Goal: Task Accomplishment & Management: Manage account settings

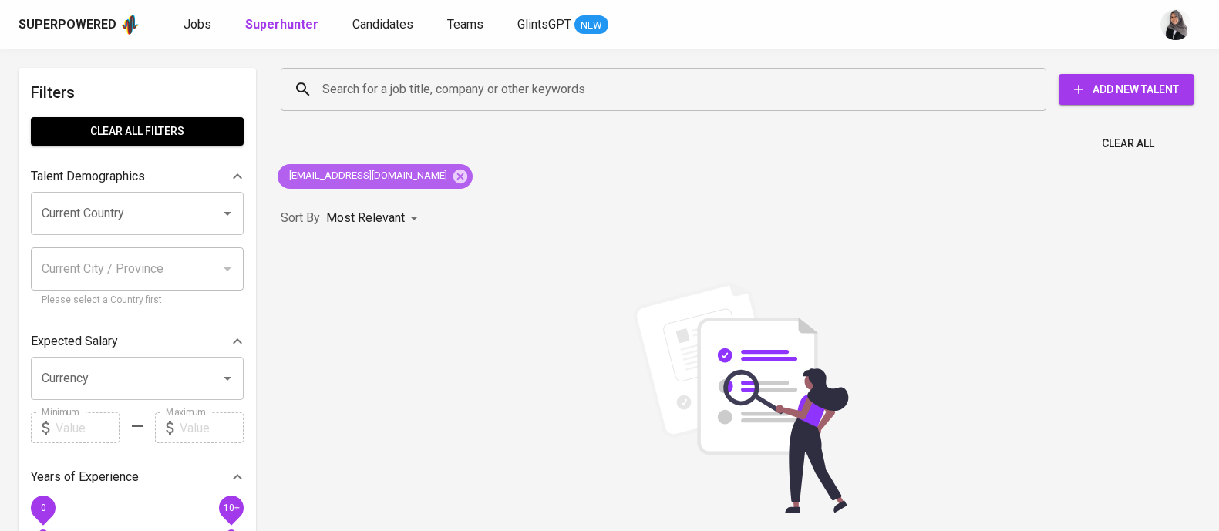
click at [453, 180] on icon at bounding box center [460, 176] width 14 height 14
click at [443, 93] on input "Search for a job title, company or other keywords" at bounding box center [667, 89] width 698 height 29
click at [503, 90] on input "Search for a job title, company or other keywords" at bounding box center [667, 89] width 698 height 29
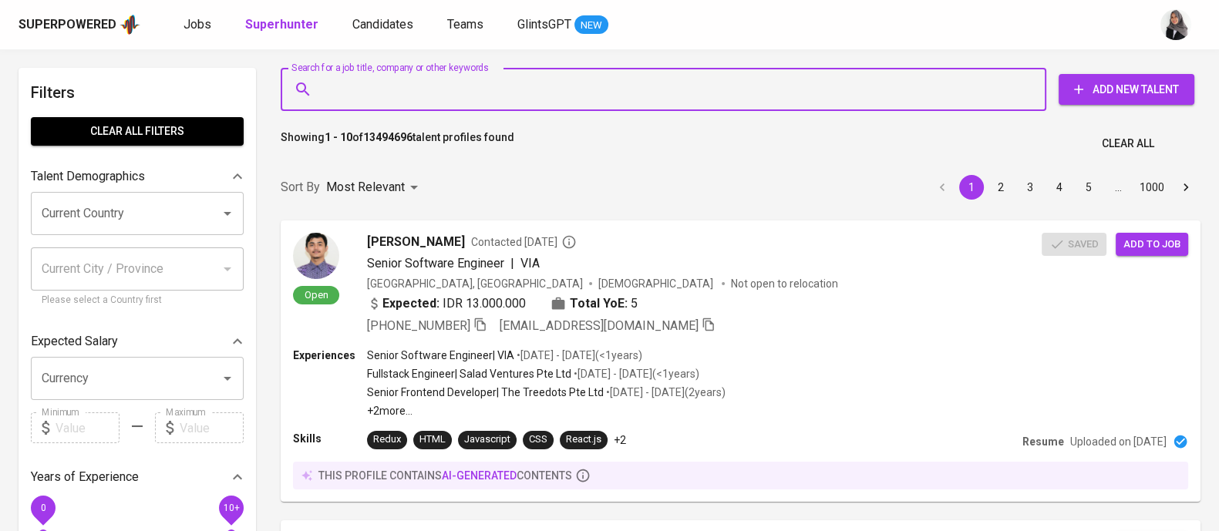
paste input "[EMAIL_ADDRESS][DOMAIN_NAME]"
type input "[EMAIL_ADDRESS][DOMAIN_NAME]"
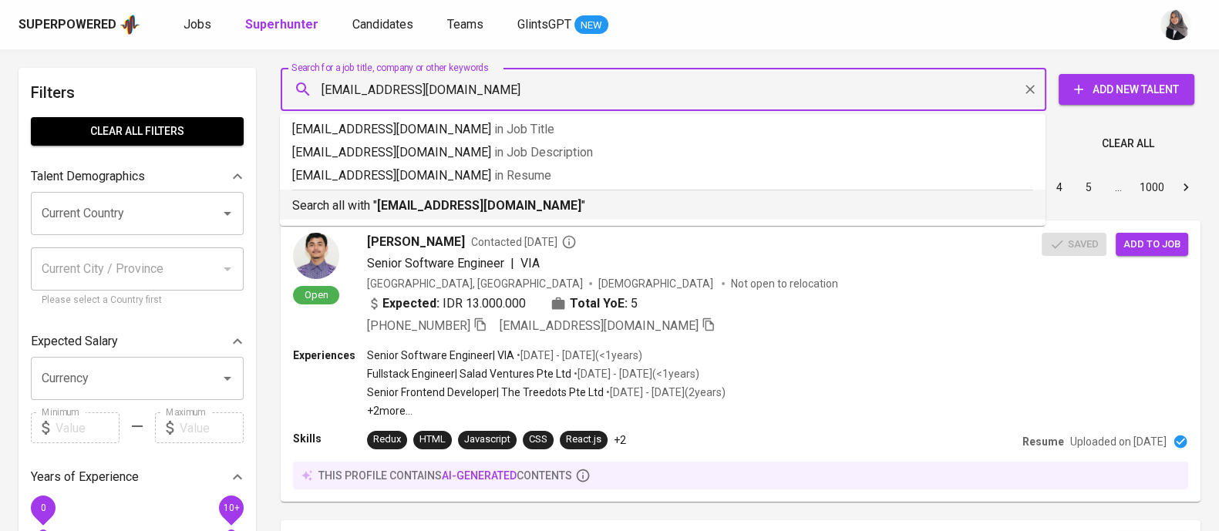
click at [435, 199] on b "[EMAIL_ADDRESS][DOMAIN_NAME]" at bounding box center [479, 205] width 204 height 15
click at [435, 199] on div "Sort By Most Relevant MOST_RELEVANT 1 2 3 4 5 … 1000" at bounding box center [740, 187] width 938 height 47
click at [666, 206] on div "Sort By Most Relevant MOST_RELEVANT 1 2 3 4 5 … 1000" at bounding box center [740, 187] width 938 height 47
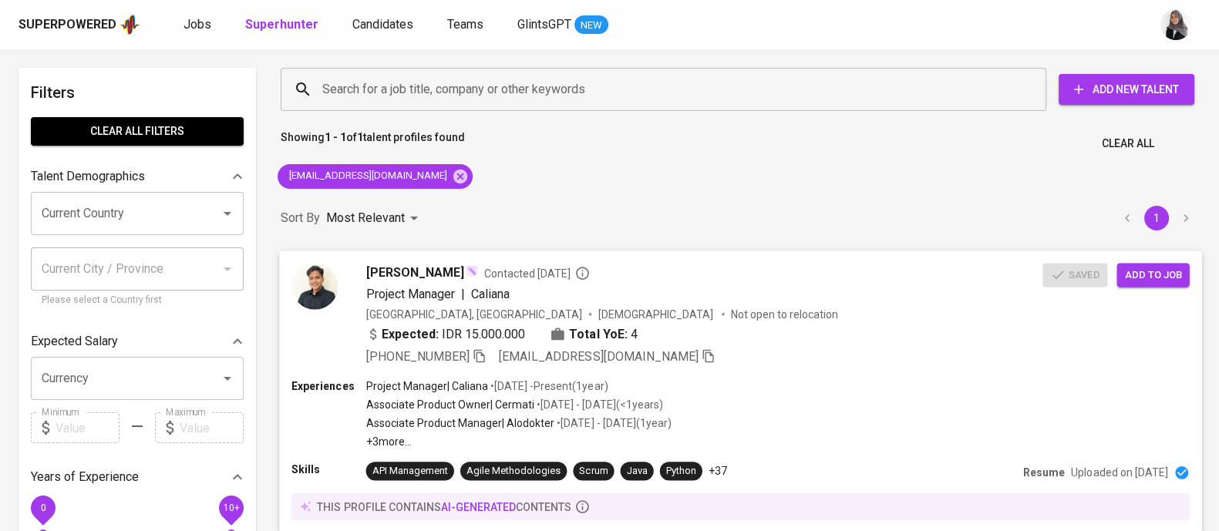
click at [780, 387] on div "Experiences Project Manager | [GEOGRAPHIC_DATA] • [DATE] - Present ( 1 year ) A…" at bounding box center [739, 413] width 897 height 71
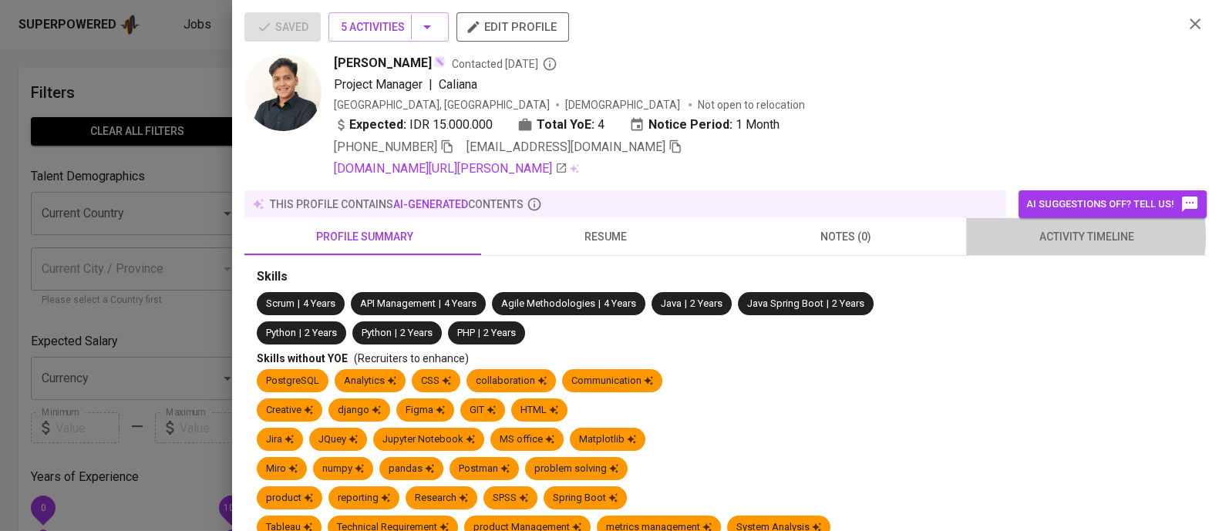
click at [1088, 237] on span "activity timeline" at bounding box center [1086, 236] width 222 height 19
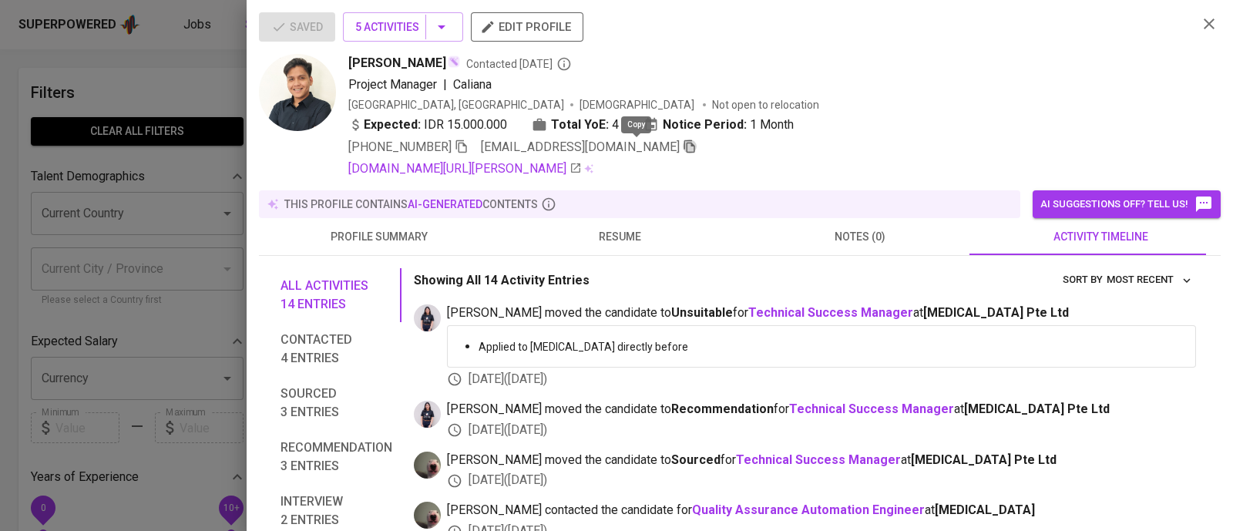
click at [683, 149] on icon "button" at bounding box center [690, 147] width 14 height 14
click at [1200, 22] on icon "button" at bounding box center [1209, 24] width 18 height 18
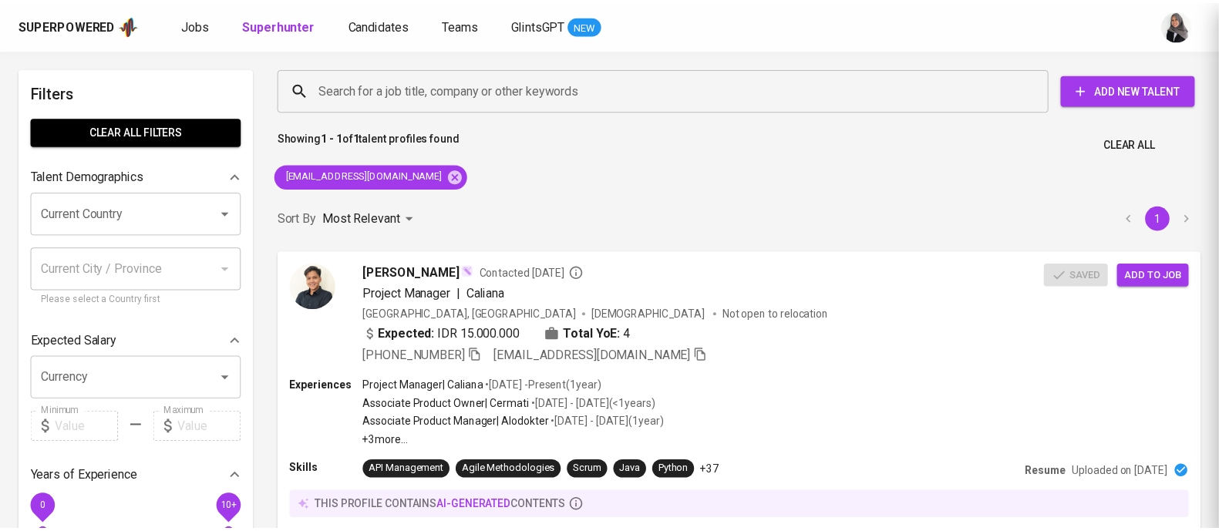
scroll to position [1, 0]
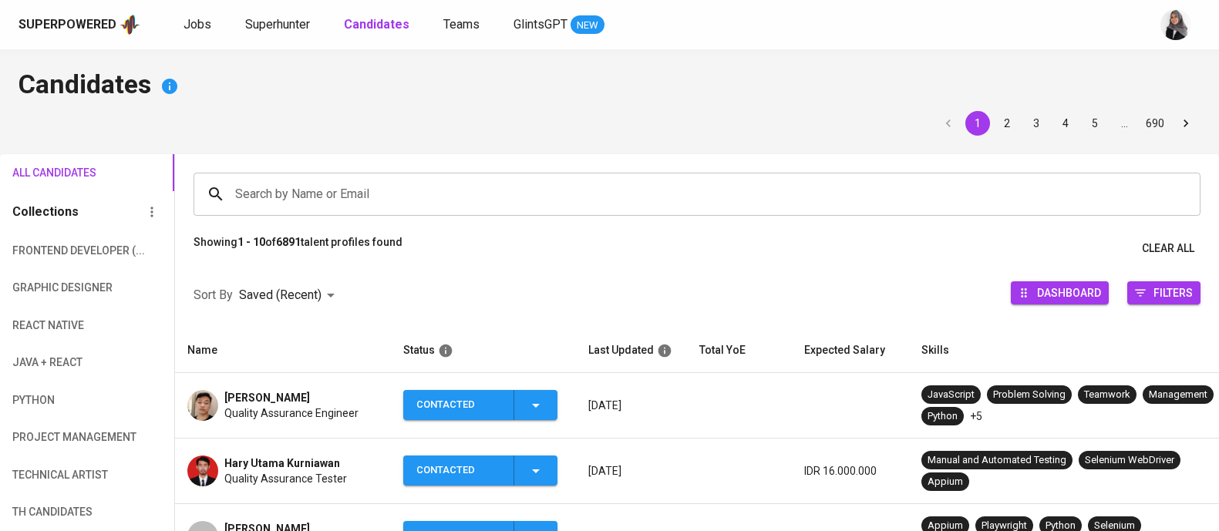
click at [328, 203] on input "Search by Name or Email" at bounding box center [700, 194] width 939 height 29
click at [381, 182] on input "Search by Name or Email" at bounding box center [700, 194] width 939 height 29
click at [324, 198] on input "Search by Name or Email" at bounding box center [700, 194] width 939 height 29
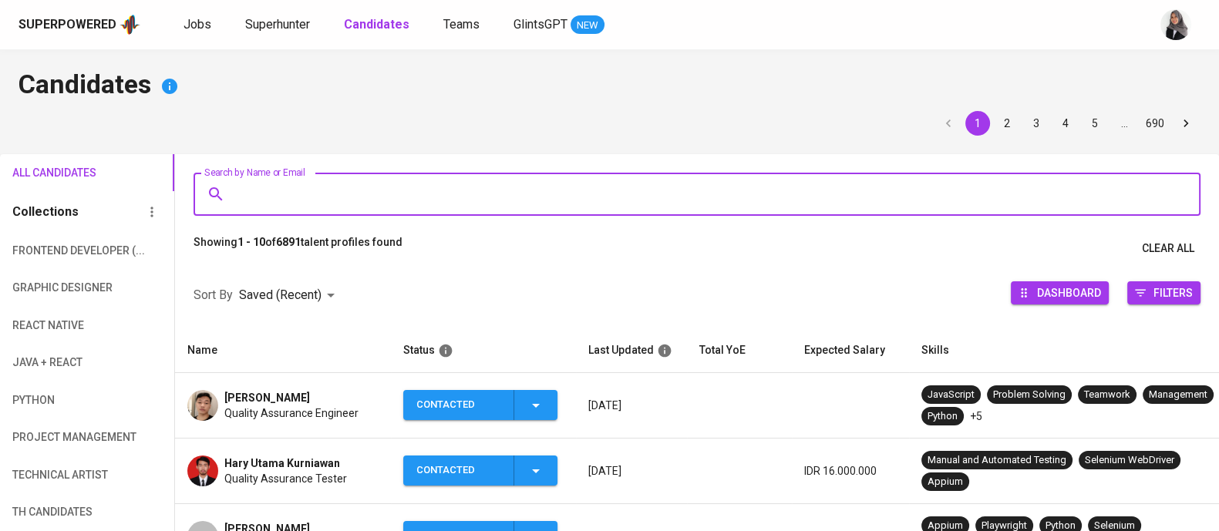
click at [383, 202] on input "Search by Name or Email" at bounding box center [700, 194] width 939 height 29
paste input "[EMAIL_ADDRESS][DOMAIN_NAME]"
type input "[EMAIL_ADDRESS][DOMAIN_NAME]"
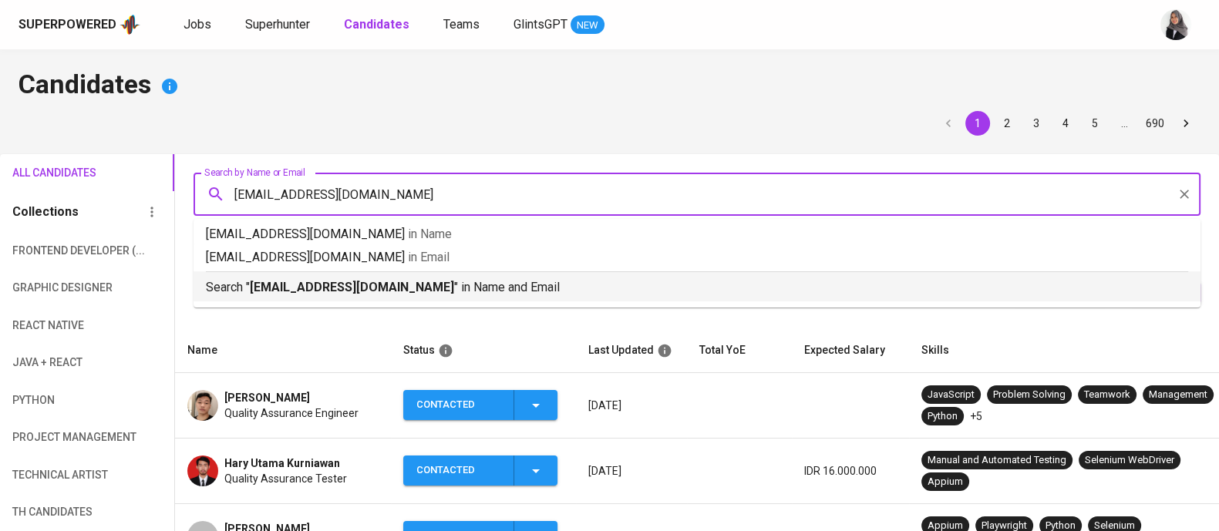
click at [412, 283] on p "Search " alkwarizmi03@gmail.com " in Name and Email" at bounding box center [697, 287] width 982 height 18
click at [412, 263] on div at bounding box center [697, 263] width 1044 height 0
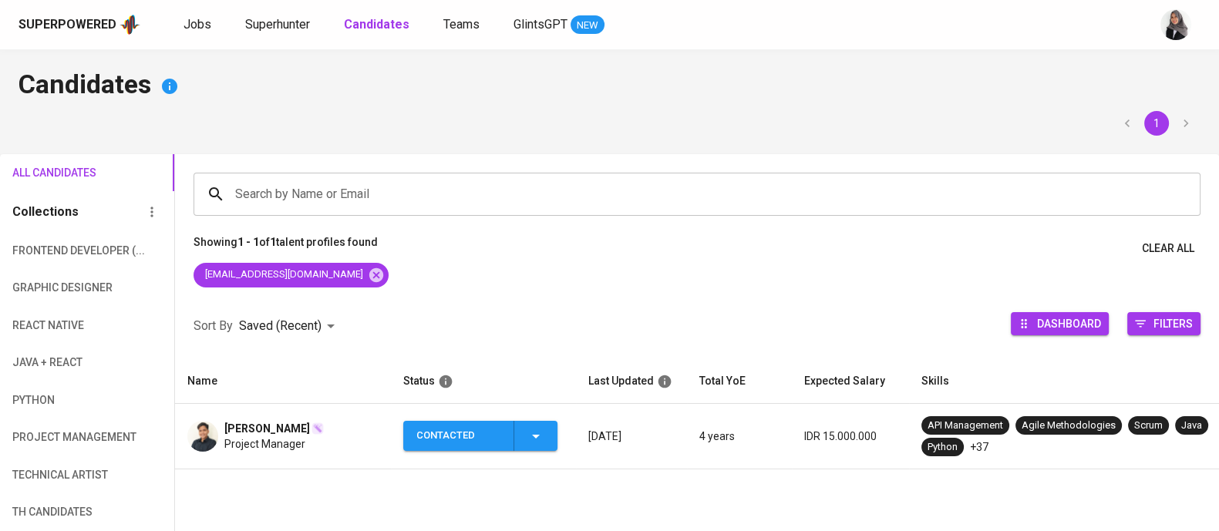
click at [797, 88] on h4 "Candidates" at bounding box center [609, 86] width 1182 height 37
click at [533, 445] on icon "button" at bounding box center [535, 436] width 18 height 18
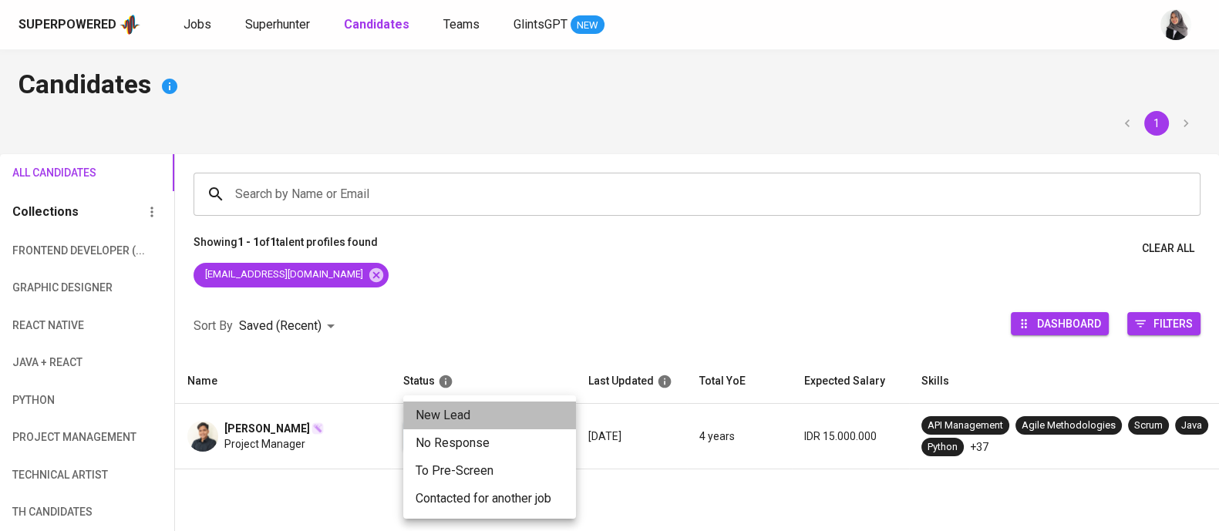
click at [494, 419] on li "New Lead" at bounding box center [489, 416] width 173 height 28
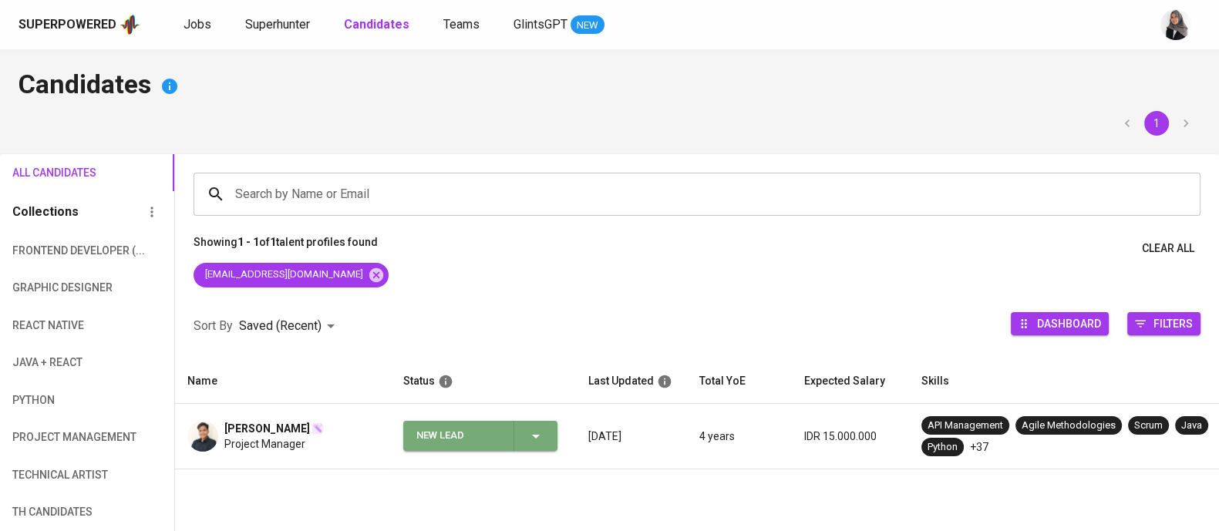
click at [545, 435] on span "New Lead" at bounding box center [480, 436] width 142 height 30
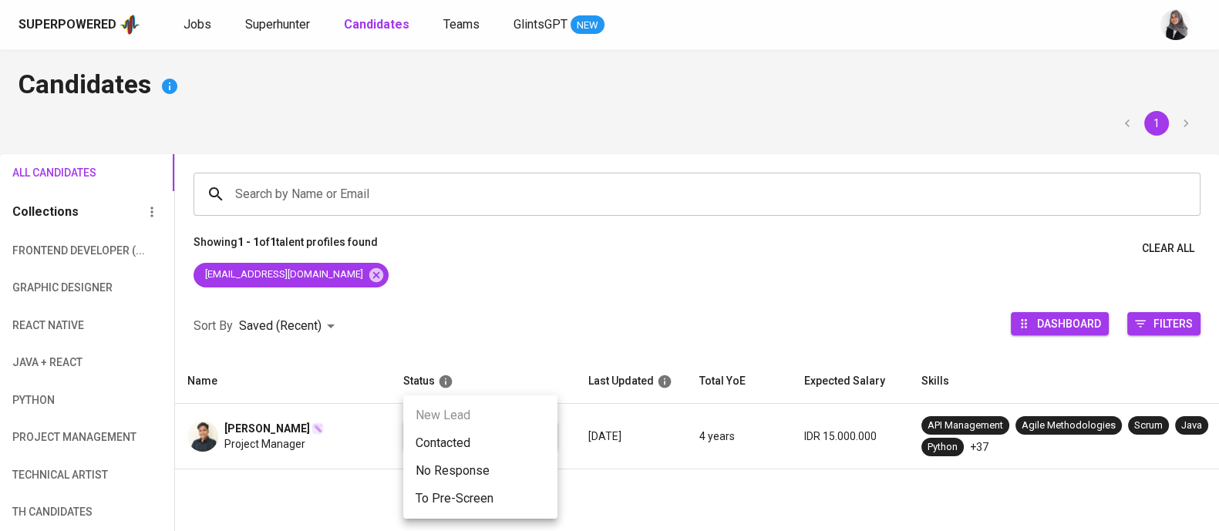
click at [513, 441] on li "Contacted" at bounding box center [480, 443] width 154 height 28
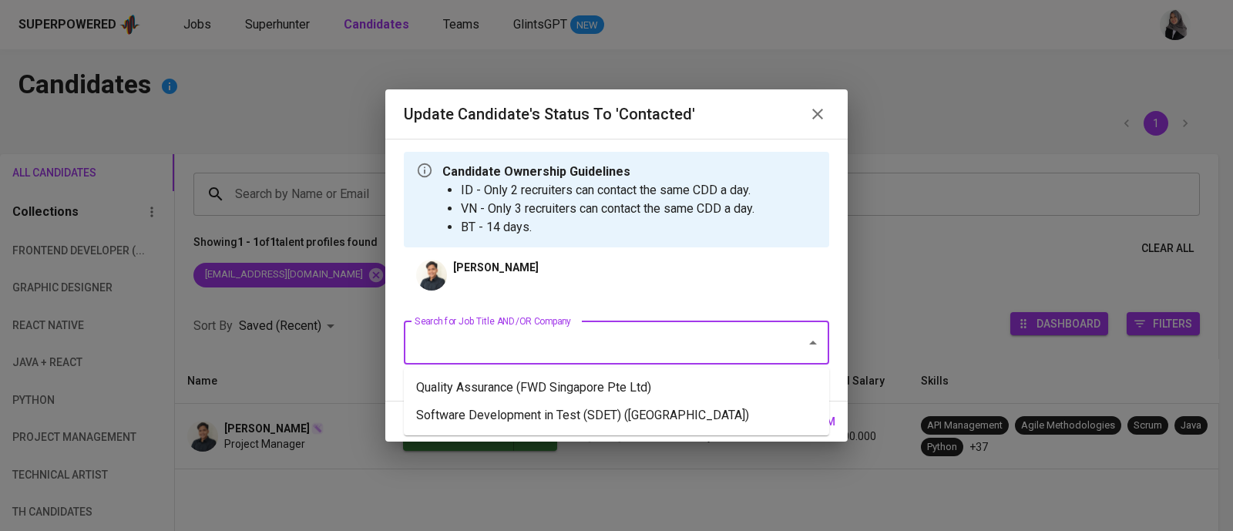
click at [647, 338] on input "Search for Job Title AND/OR Company" at bounding box center [595, 342] width 368 height 29
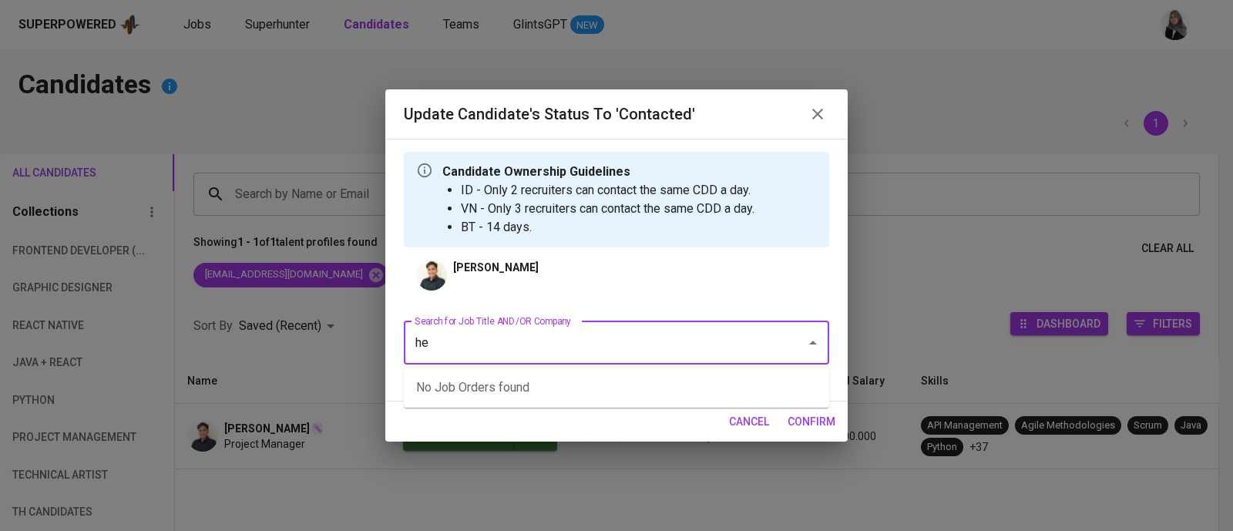
type input "h"
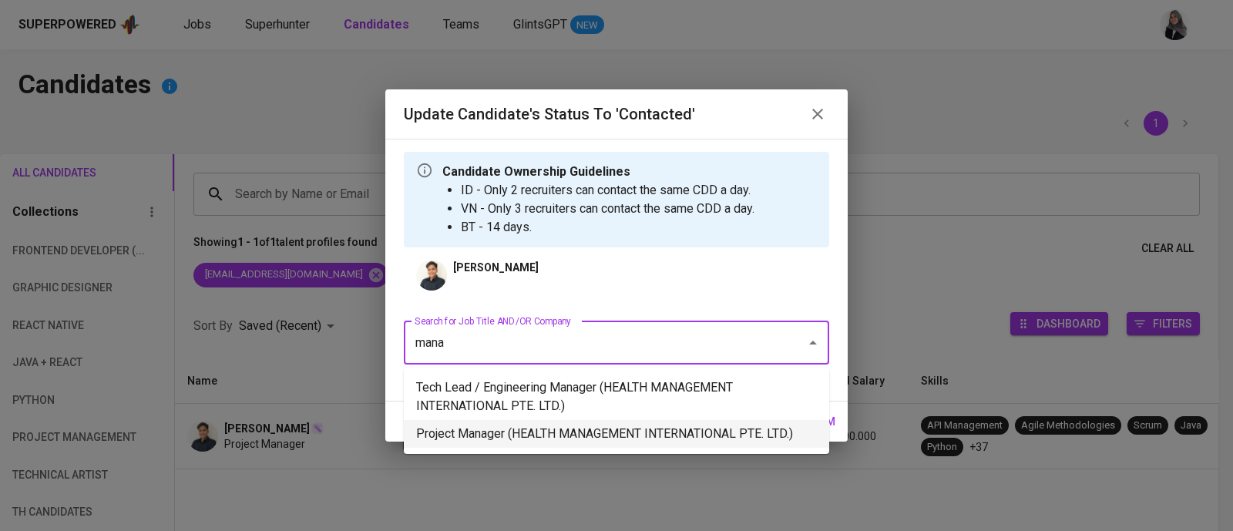
click at [679, 434] on li "Project Manager (HEALTH MANAGEMENT INTERNATIONAL PTE. LTD.)" at bounding box center [616, 434] width 425 height 28
type input "mana"
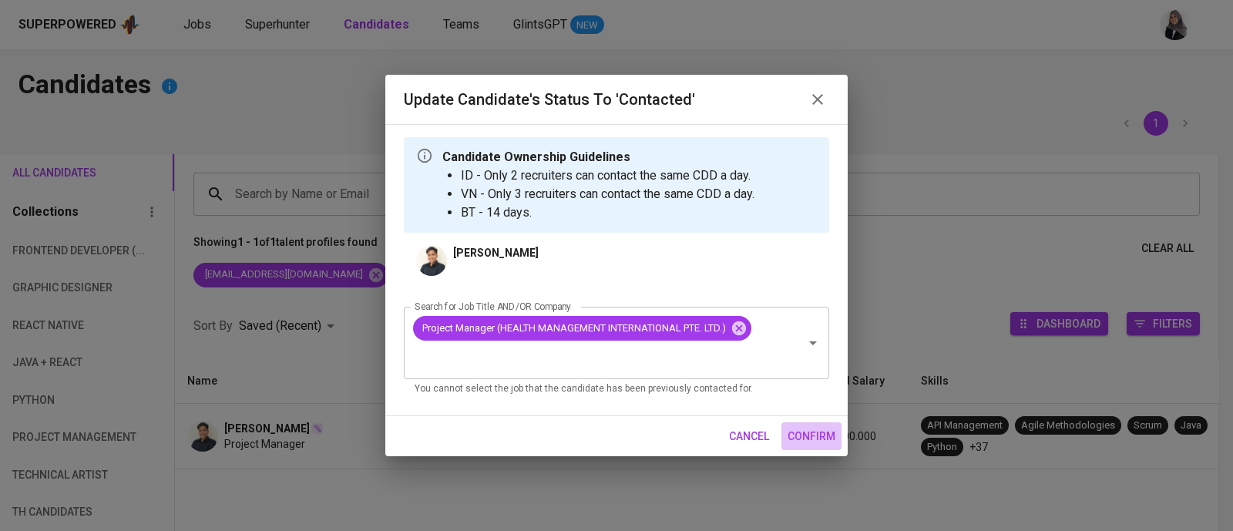
click at [813, 433] on span "confirm" at bounding box center [812, 436] width 48 height 19
